Goal: Navigation & Orientation: Find specific page/section

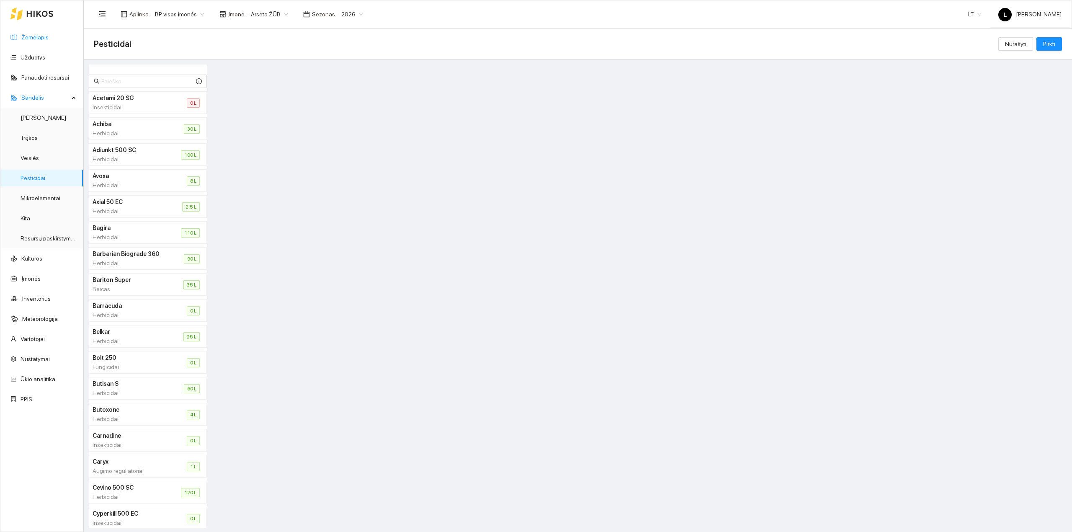
click at [42, 39] on link "Žemėlapis" at bounding box center [34, 37] width 27 height 7
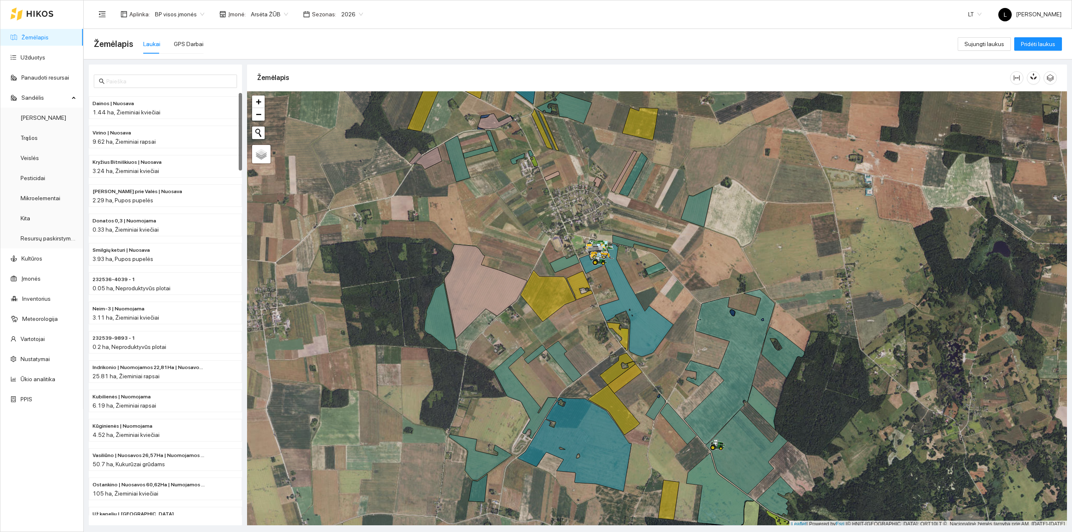
click at [36, 36] on link "Žemėlapis" at bounding box center [34, 37] width 27 height 7
